Goal: Communication & Community: Answer question/provide support

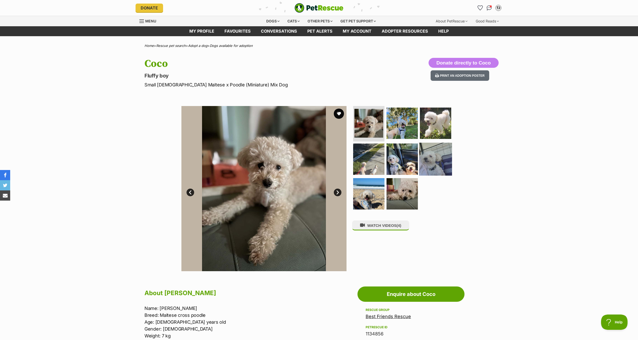
click at [431, 161] on img at bounding box center [435, 159] width 33 height 33
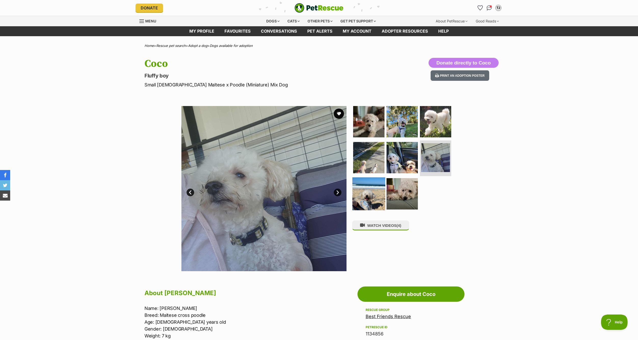
click at [370, 189] on img at bounding box center [368, 193] width 33 height 33
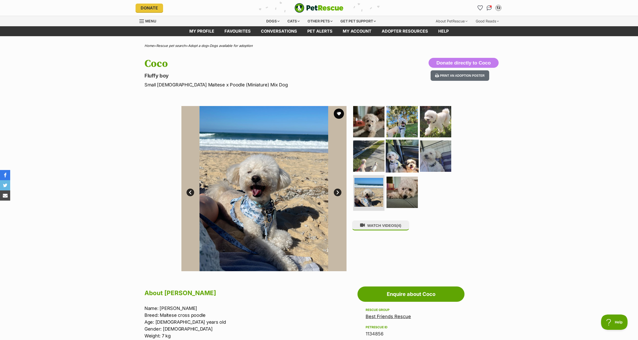
click at [414, 149] on img at bounding box center [401, 156] width 33 height 33
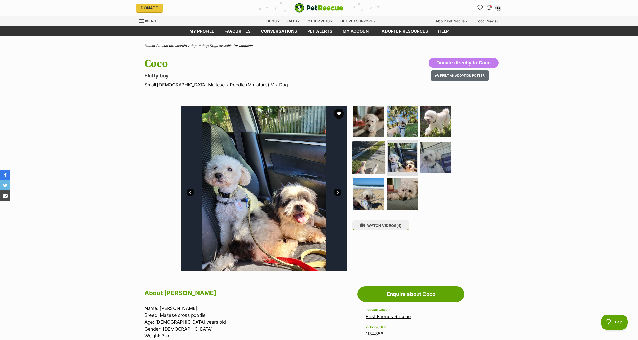
click at [380, 153] on img at bounding box center [368, 157] width 33 height 33
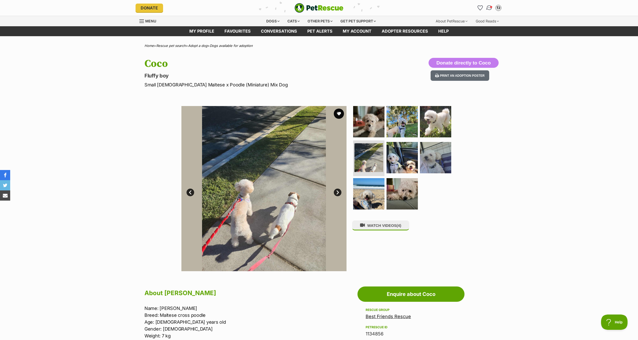
click at [488, 5] on link "Conversations" at bounding box center [488, 8] width 10 height 10
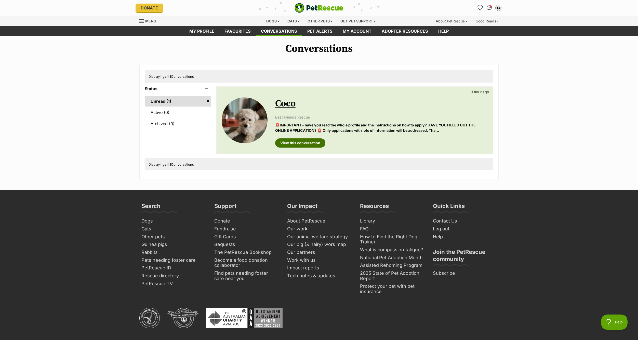
click at [301, 145] on link "View this conversation" at bounding box center [300, 142] width 50 height 9
